Goal: Book appointment/travel/reservation

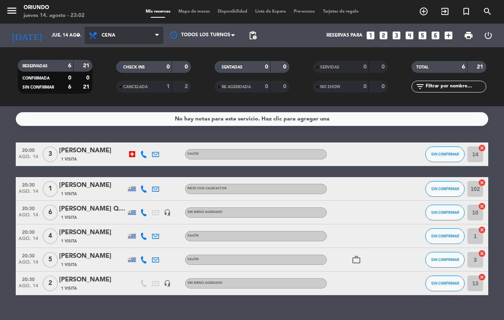
click at [121, 32] on span "Cena" at bounding box center [124, 35] width 79 height 17
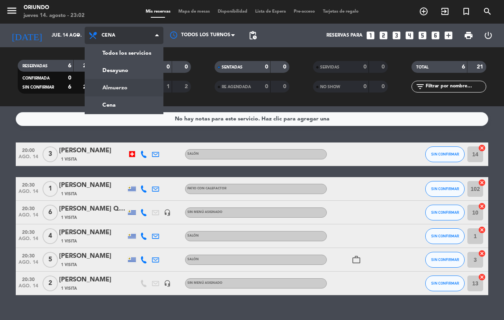
click at [133, 82] on div "menu Oriundo [DATE] 14. agosto - 23:02 Mis reservas Mapa de mesas Disponibilida…" at bounding box center [252, 53] width 504 height 106
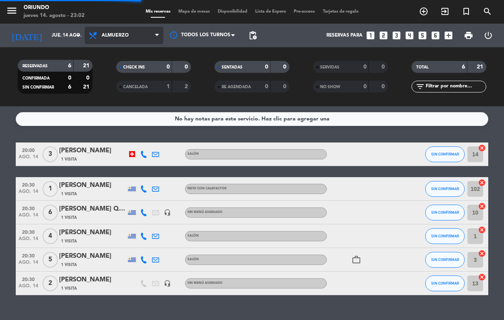
click at [129, 35] on span "Almuerzo" at bounding box center [124, 35] width 79 height 17
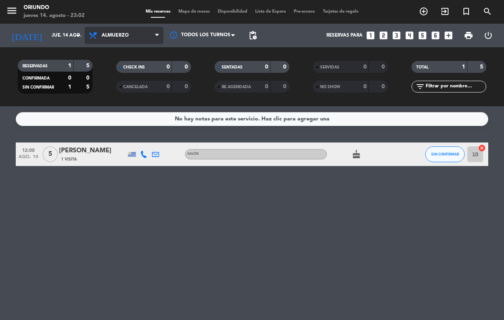
click at [132, 35] on span "Almuerzo" at bounding box center [124, 35] width 79 height 17
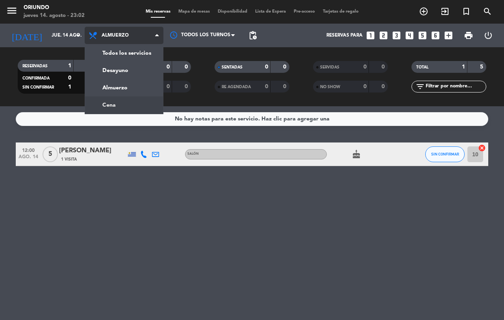
click at [125, 101] on div "menu Oriundo [DATE] 14. agosto - 23:02 Mis reservas Mapa de mesas Disponibilida…" at bounding box center [252, 53] width 504 height 106
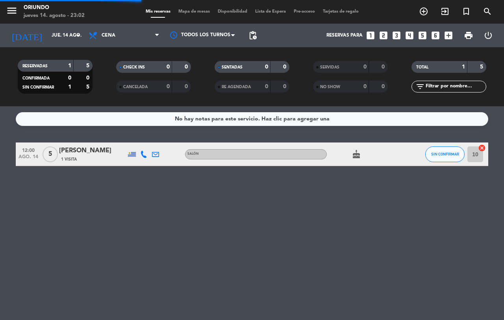
click at [48, 22] on div "menu Oriundo [DATE] 14. agosto - 23:02 Mis reservas Mapa de mesas Disponibilida…" at bounding box center [252, 12] width 504 height 24
click at [48, 30] on input "jue. 14 ago." at bounding box center [79, 35] width 63 height 13
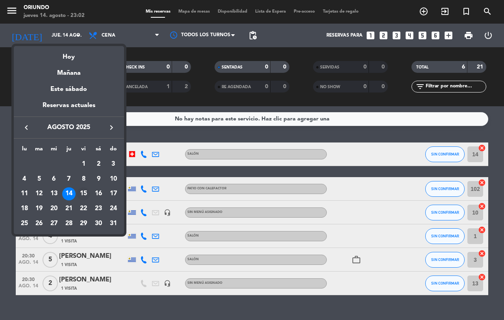
click at [81, 188] on div "15" at bounding box center [83, 194] width 13 height 13
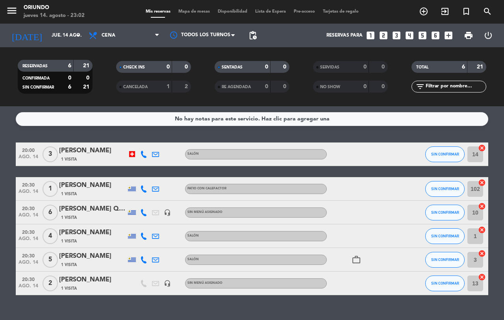
type input "vie. 15 ago."
